Goal: Task Accomplishment & Management: Use online tool/utility

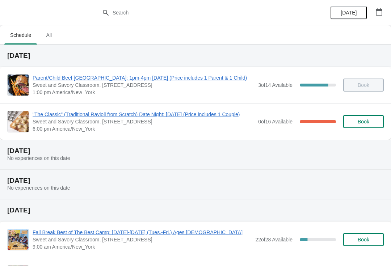
click at [40, 111] on span ""The Classic" (Traditional Ravioli from Scratch) Date Night: [DATE] (Price incl…" at bounding box center [144, 114] width 222 height 7
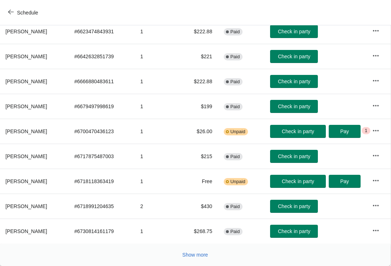
scroll to position [126, 0]
click at [201, 260] on button "Show more" at bounding box center [196, 254] width 32 height 13
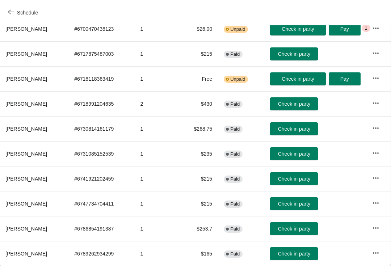
scroll to position [229, 0]
click at [302, 180] on span "Check in party" at bounding box center [294, 179] width 32 height 6
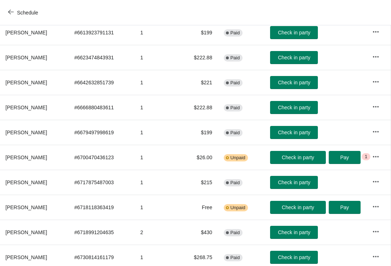
scroll to position [96, 0]
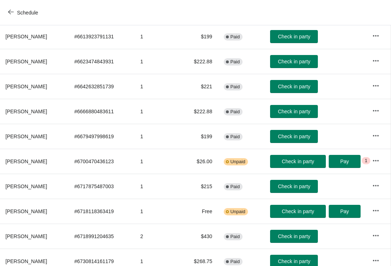
click at [305, 133] on button "Check in party" at bounding box center [294, 136] width 48 height 13
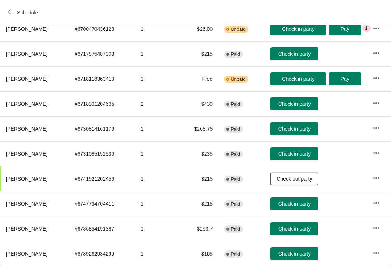
scroll to position [229, 0]
click at [308, 229] on span "Check in party" at bounding box center [295, 229] width 32 height 6
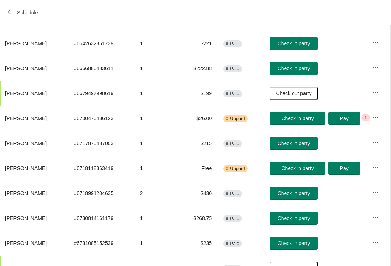
scroll to position [139, 0]
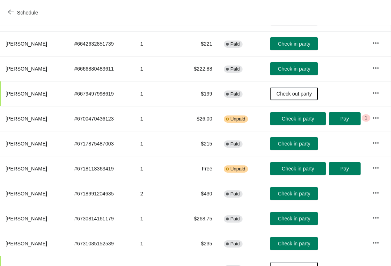
click at [310, 144] on span "Check in party" at bounding box center [294, 144] width 32 height 6
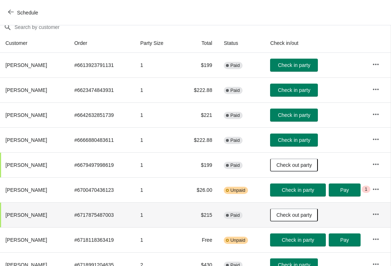
scroll to position [64, 0]
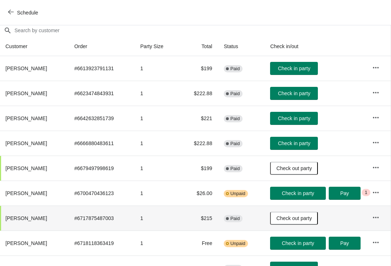
click at [310, 93] on span "Check in party" at bounding box center [294, 94] width 32 height 6
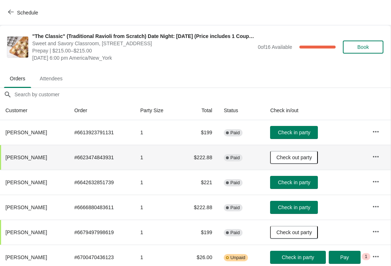
scroll to position [0, 0]
click at [310, 131] on span "Check in party" at bounding box center [294, 133] width 32 height 6
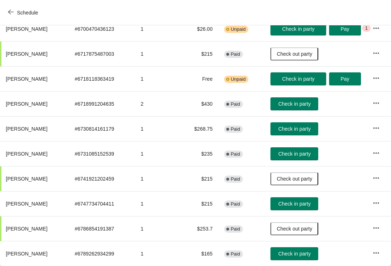
scroll to position [229, 0]
click at [306, 254] on span "Check in party" at bounding box center [295, 254] width 32 height 6
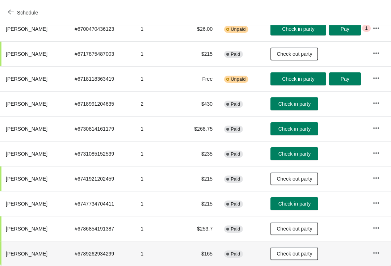
click at [304, 100] on button "Check in party" at bounding box center [295, 103] width 48 height 13
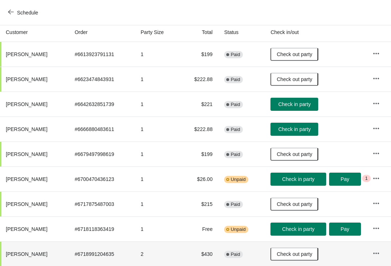
scroll to position [80, 0]
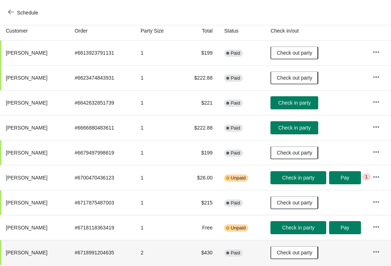
click at [312, 173] on button "Check in party" at bounding box center [298, 177] width 55 height 13
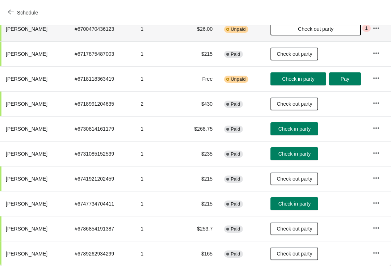
scroll to position [229, 0]
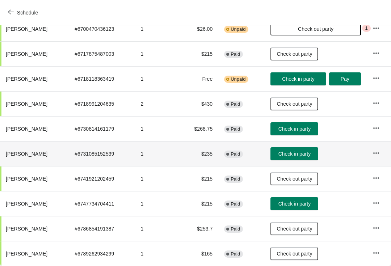
click at [306, 154] on span "Check in party" at bounding box center [295, 154] width 32 height 6
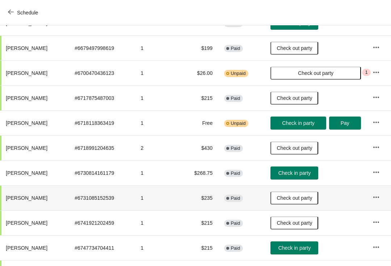
scroll to position [184, 0]
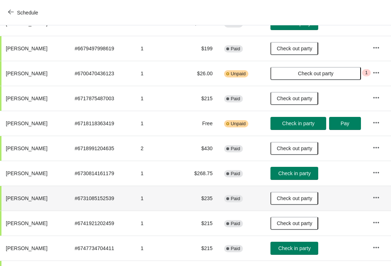
click at [305, 128] on button "Check in party" at bounding box center [298, 123] width 55 height 13
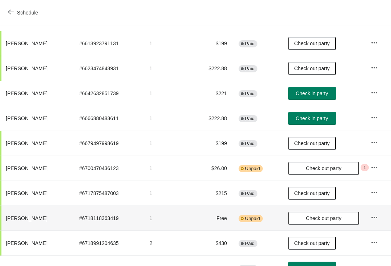
scroll to position [87, 0]
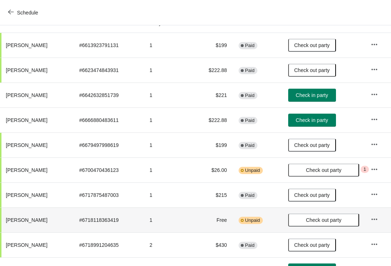
click at [327, 93] on span "Check in party" at bounding box center [312, 95] width 32 height 6
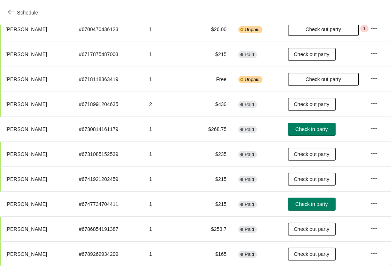
scroll to position [229, 0]
click at [325, 202] on span "Check in party" at bounding box center [312, 204] width 32 height 6
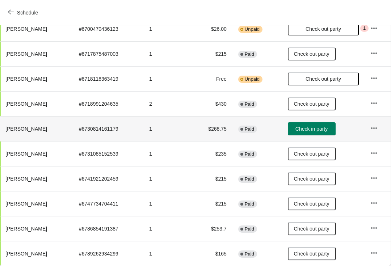
click at [323, 129] on span "Check in party" at bounding box center [312, 129] width 32 height 6
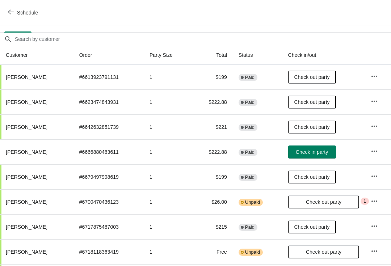
scroll to position [55, 0]
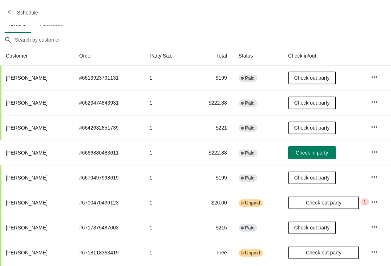
click at [323, 155] on span "Check in party" at bounding box center [312, 153] width 32 height 6
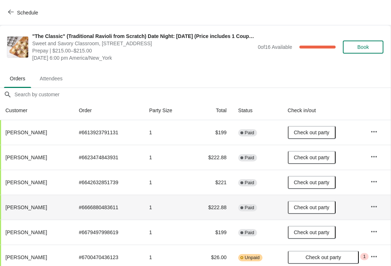
scroll to position [0, 0]
